Goal: Check status: Check status

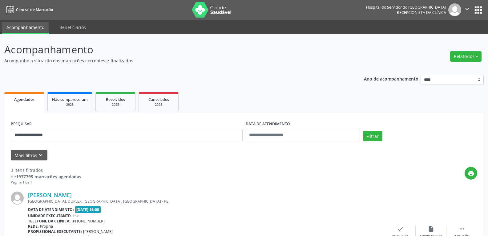
click at [363, 131] on button "Filtrar" at bounding box center [372, 136] width 19 height 10
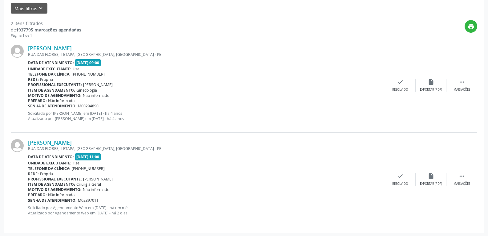
scroll to position [148, 0]
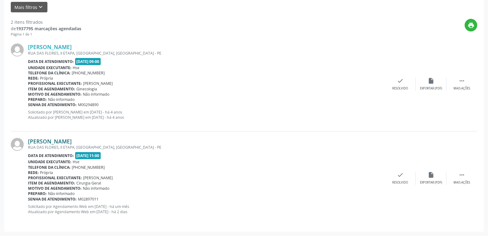
click at [61, 140] on link "[PERSON_NAME]" at bounding box center [50, 141] width 44 height 7
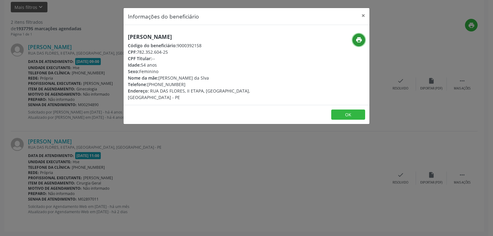
click at [357, 42] on icon "print" at bounding box center [358, 39] width 7 height 7
drag, startPoint x: 157, startPoint y: 84, endPoint x: 187, endPoint y: 84, distance: 29.3
click at [187, 84] on div "Telefone: [PHONE_NUMBER]" at bounding box center [205, 84] width 155 height 6
copy div "99506-4894"
drag, startPoint x: 137, startPoint y: 51, endPoint x: 195, endPoint y: 51, distance: 58.2
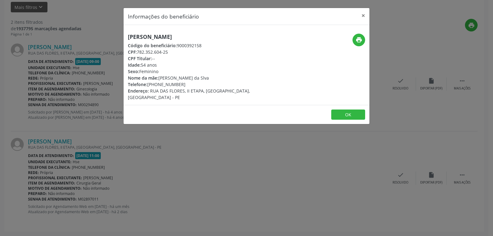
click at [195, 51] on div "CPF: 782.352.604-25" at bounding box center [205, 52] width 155 height 6
copy div "782.352.604-25"
click at [364, 14] on button "×" at bounding box center [363, 15] width 12 height 15
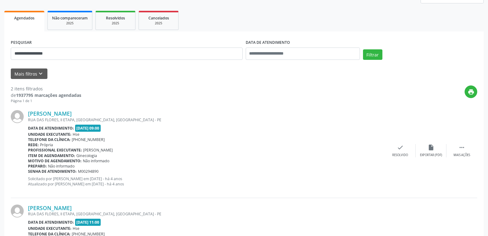
scroll to position [0, 0]
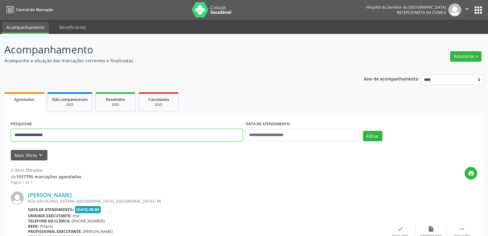
drag, startPoint x: 15, startPoint y: 135, endPoint x: 0, endPoint y: 113, distance: 26.3
click at [0, 113] on div "**********" at bounding box center [244, 208] width 488 height 349
drag, startPoint x: 42, startPoint y: 132, endPoint x: 0, endPoint y: 131, distance: 41.9
click at [0, 131] on div "**********" at bounding box center [244, 208] width 488 height 349
type input "**********"
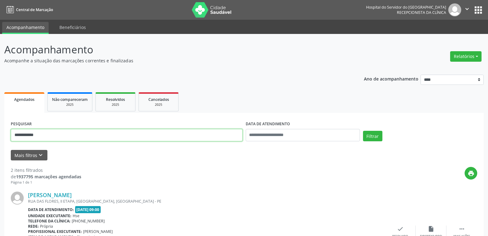
click at [363, 131] on button "Filtrar" at bounding box center [372, 136] width 19 height 10
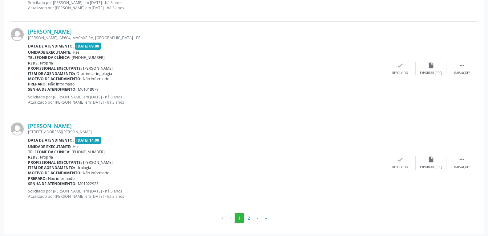
scroll to position [1388, 0]
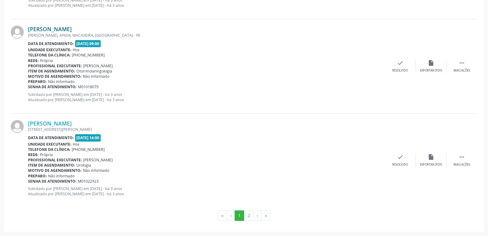
click at [58, 28] on link "[PERSON_NAME]" at bounding box center [50, 29] width 44 height 7
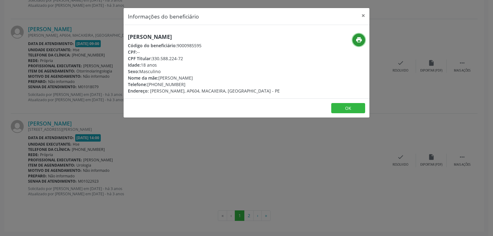
click at [357, 38] on icon "print" at bounding box center [358, 39] width 7 height 7
drag, startPoint x: 152, startPoint y: 56, endPoint x: 211, endPoint y: 58, distance: 58.5
click at [211, 58] on div "CPF Titular: 330.588.224-72" at bounding box center [204, 58] width 152 height 6
copy div "330.588.224-72"
drag, startPoint x: 156, startPoint y: 82, endPoint x: 198, endPoint y: 82, distance: 41.6
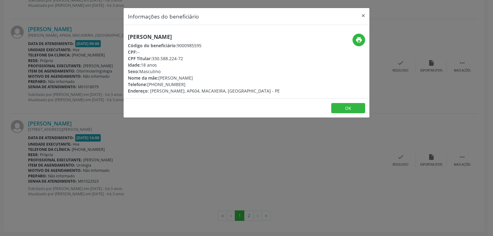
click at [198, 82] on div "Telefone: [PHONE_NUMBER]" at bounding box center [204, 84] width 152 height 6
copy div "98118-0720"
click at [364, 15] on button "×" at bounding box center [363, 15] width 12 height 15
